Goal: Task Accomplishment & Management: Complete application form

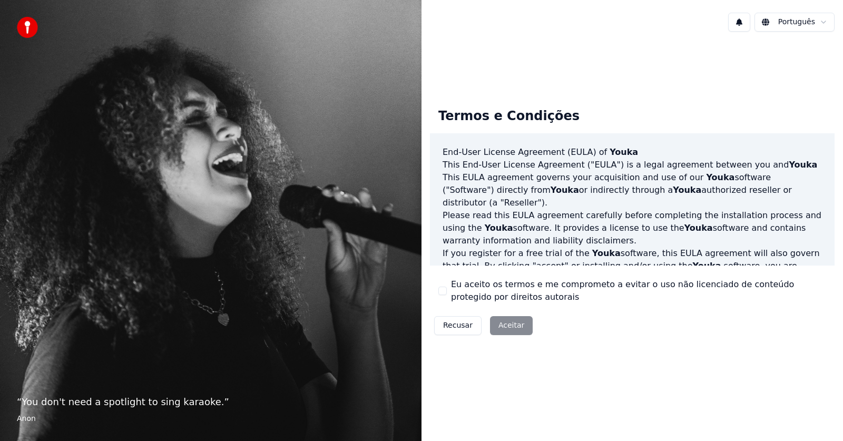
click at [515, 326] on div "Recusar Aceitar" at bounding box center [483, 325] width 107 height 27
click at [507, 330] on div "Recusar Aceitar" at bounding box center [483, 325] width 107 height 27
click at [539, 379] on div "Termos e Condições End-User License Agreement ([PERSON_NAME]) of Youka This End…" at bounding box center [631, 219] width 421 height 359
click at [481, 375] on div "Termos e Condições End-User License Agreement (EULA) of Youka This End-User Lic…" at bounding box center [631, 219] width 421 height 359
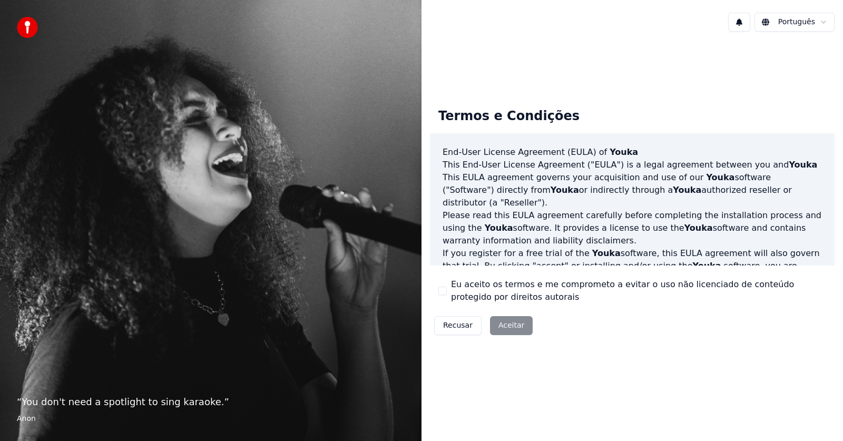
click at [444, 283] on div "Eu aceito os termos e me comprometo a evitar o uso não licenciado de conteúdo p…" at bounding box center [632, 290] width 388 height 25
click at [446, 292] on button "Eu aceito os termos e me comprometo a evitar o uso não licenciado de conteúdo p…" at bounding box center [442, 291] width 8 height 8
click at [501, 325] on button "Aceitar" at bounding box center [511, 325] width 43 height 19
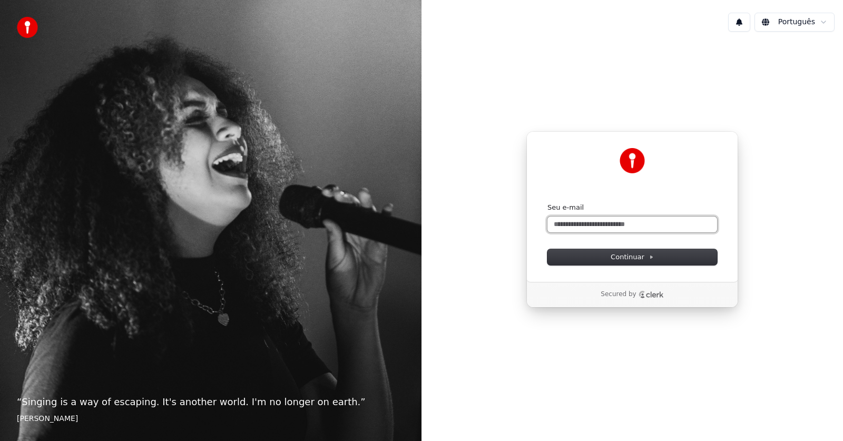
click at [590, 222] on input "Seu e-mail" at bounding box center [632, 225] width 170 height 16
click at [591, 225] on input "**********" at bounding box center [632, 225] width 170 height 16
drag, startPoint x: 623, startPoint y: 221, endPoint x: 630, endPoint y: 228, distance: 9.7
click at [623, 222] on input "**********" at bounding box center [632, 225] width 170 height 16
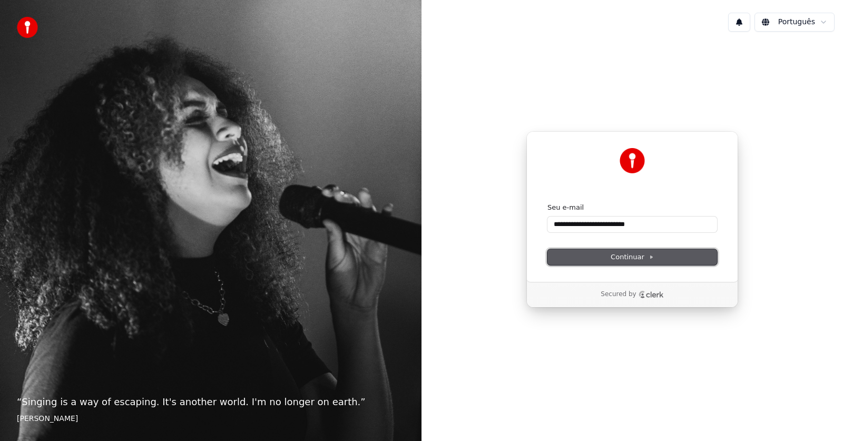
click at [606, 253] on button "Continuar" at bounding box center [632, 257] width 170 height 16
type input "**********"
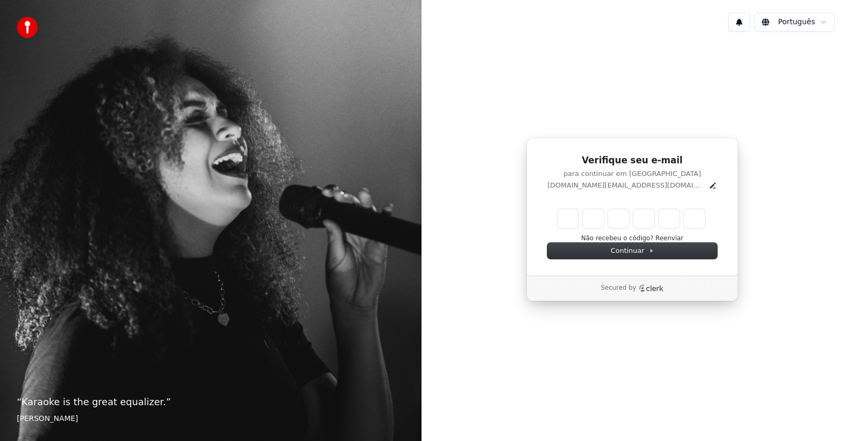
drag, startPoint x: 544, startPoint y: 368, endPoint x: 544, endPoint y: 357, distance: 11.1
click at [544, 365] on div "Verifique seu e-mail para continuar em Youka franciangeli.ps@hotmail.com Enter …" at bounding box center [631, 219] width 421 height 359
click at [619, 239] on button "Não recebeu o código? Reenviar" at bounding box center [632, 238] width 102 height 8
click at [642, 240] on button "Não recebeu o código? Reenviar" at bounding box center [632, 238] width 102 height 8
drag, startPoint x: 367, startPoint y: 168, endPoint x: 401, endPoint y: 283, distance: 120.0
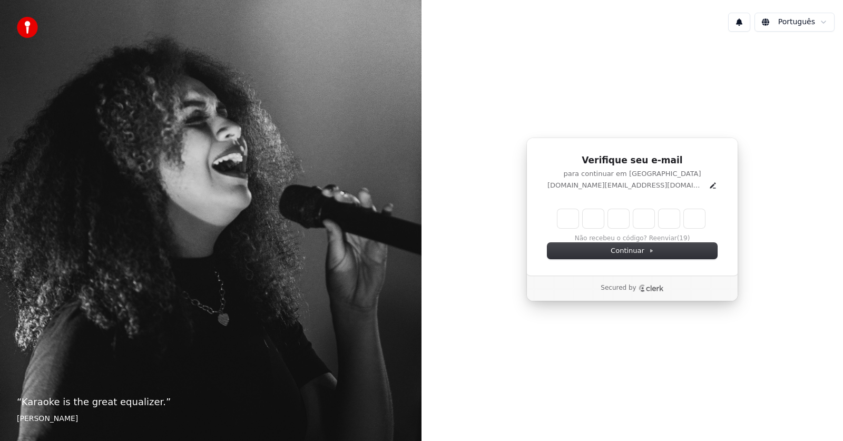
click at [400, 285] on div "“ Karaoke is the great equalizer. ” Aisha Tyler" at bounding box center [210, 220] width 421 height 441
